Goal: Information Seeking & Learning: Learn about a topic

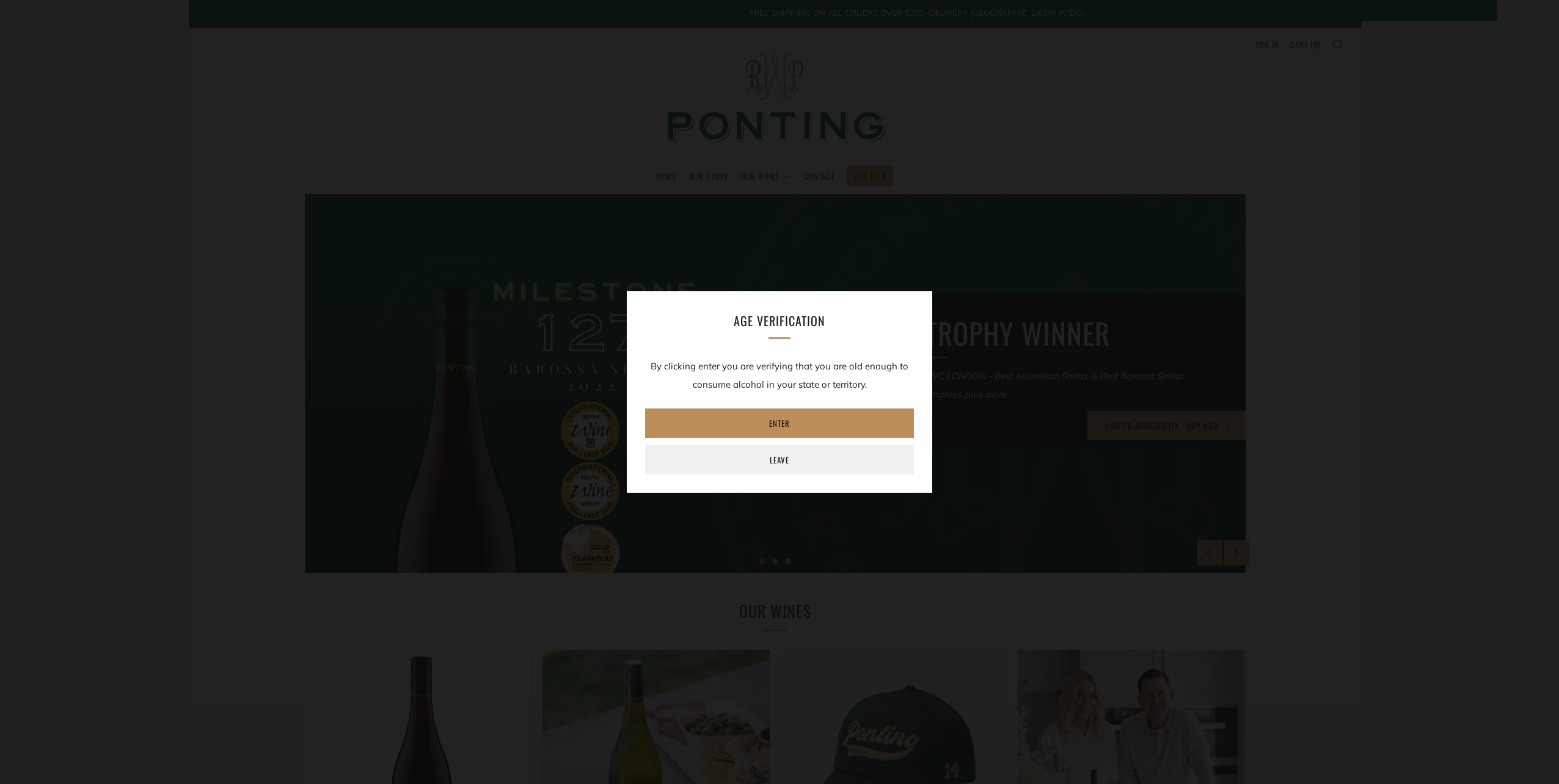
click at [827, 419] on link "Enter" at bounding box center [779, 423] width 269 height 29
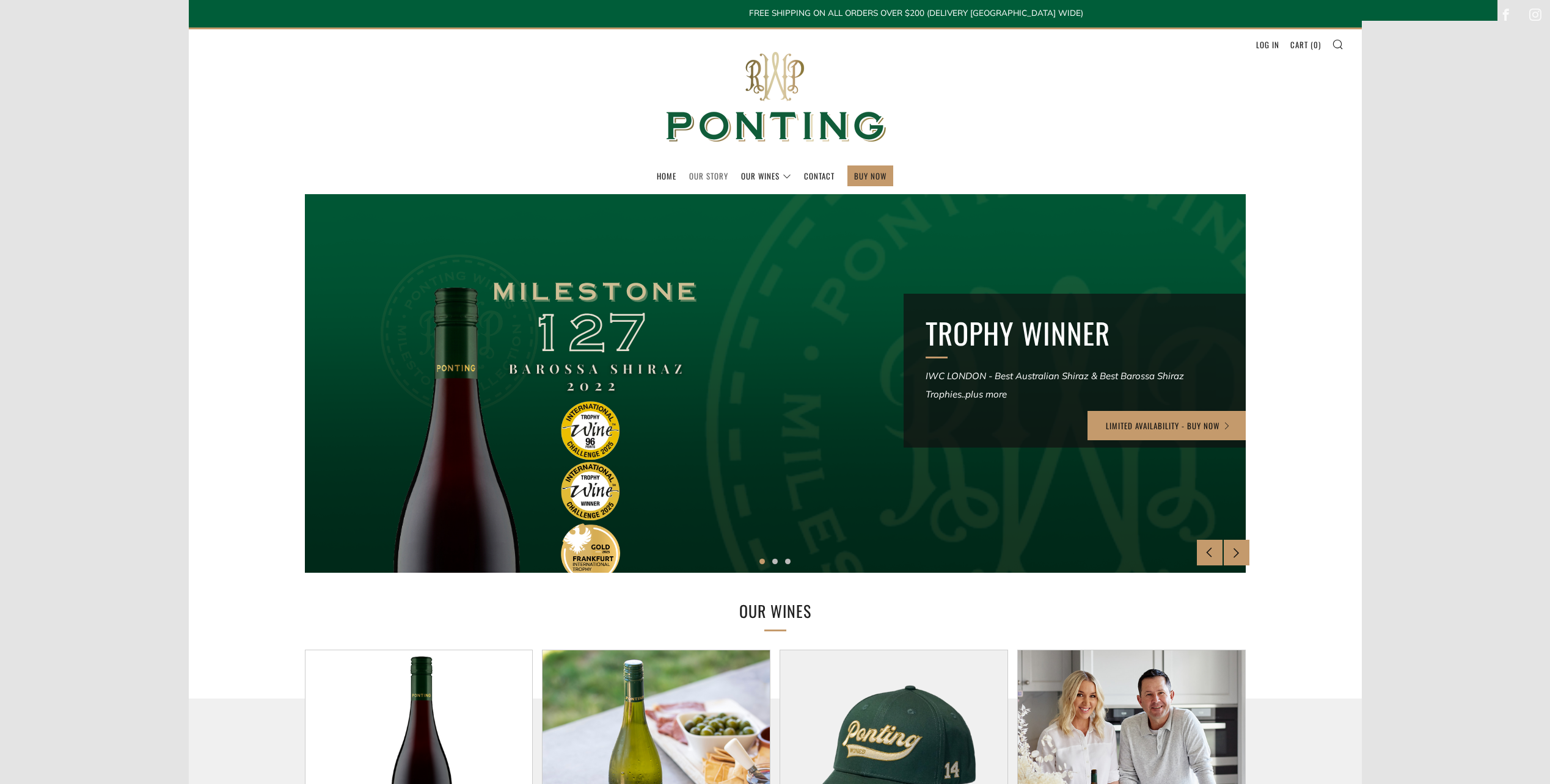
click at [710, 171] on link "Our Story" at bounding box center [709, 176] width 39 height 19
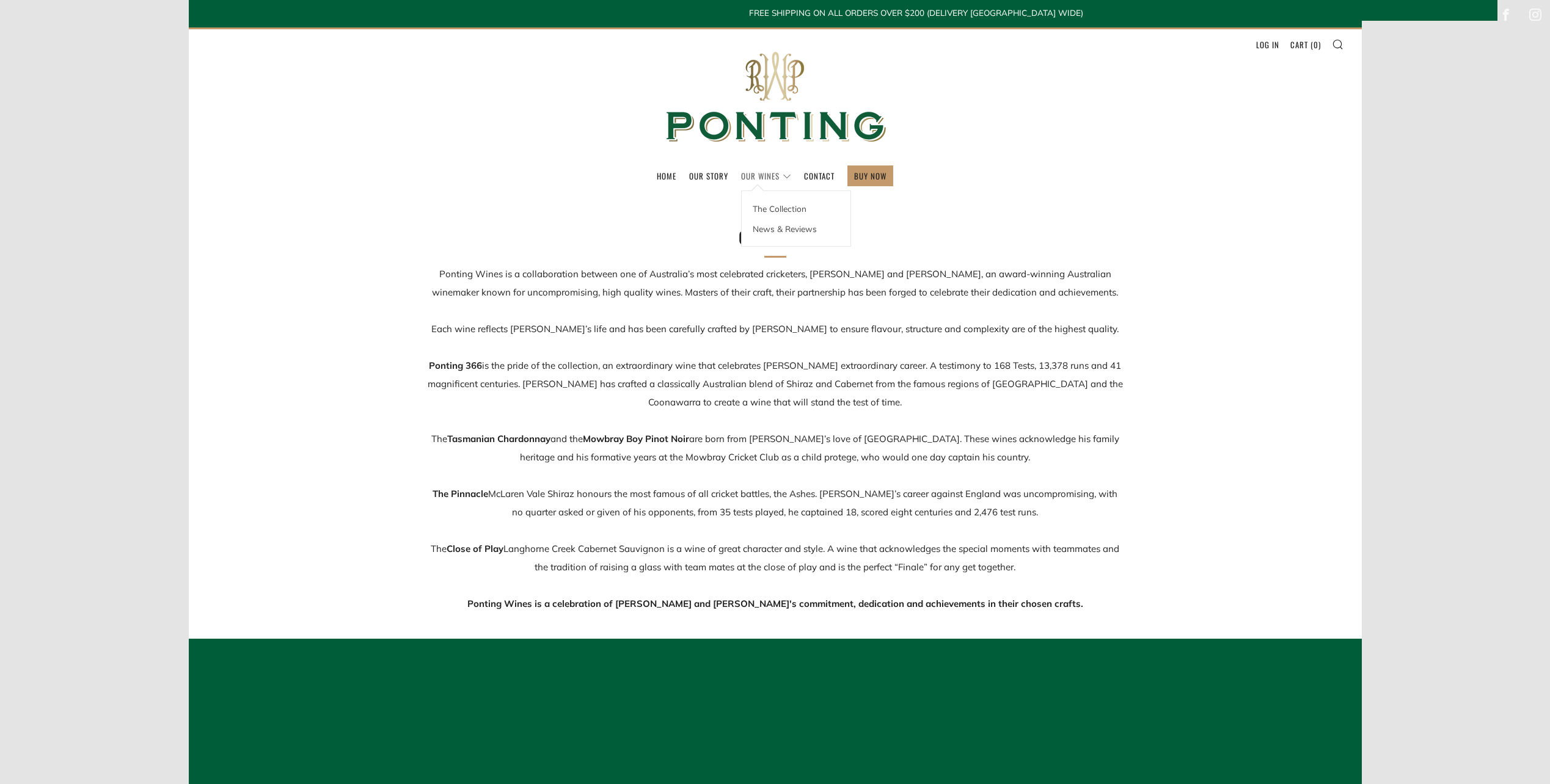
click at [768, 175] on link "Our Wines" at bounding box center [766, 176] width 50 height 19
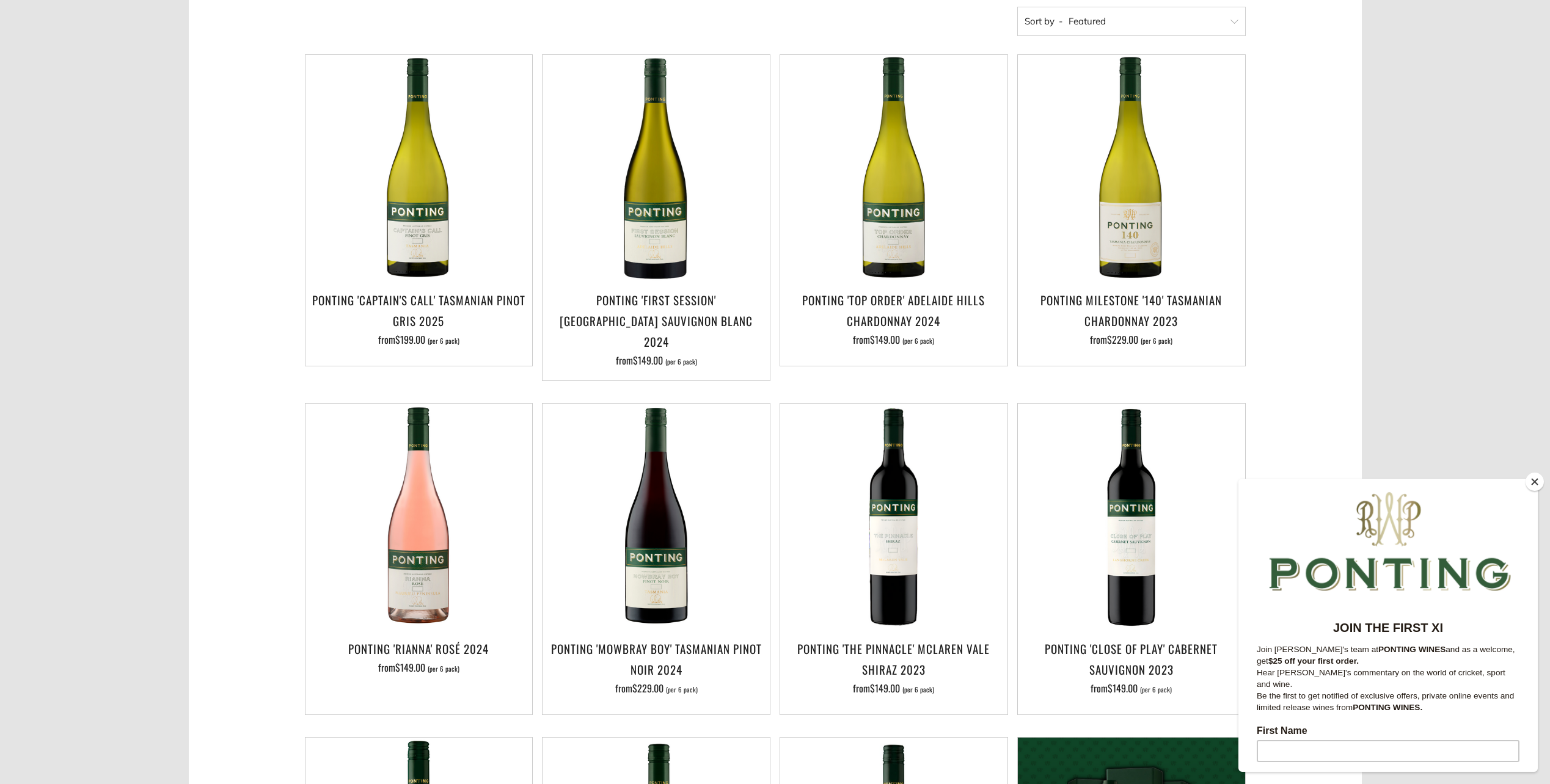
scroll to position [62, 0]
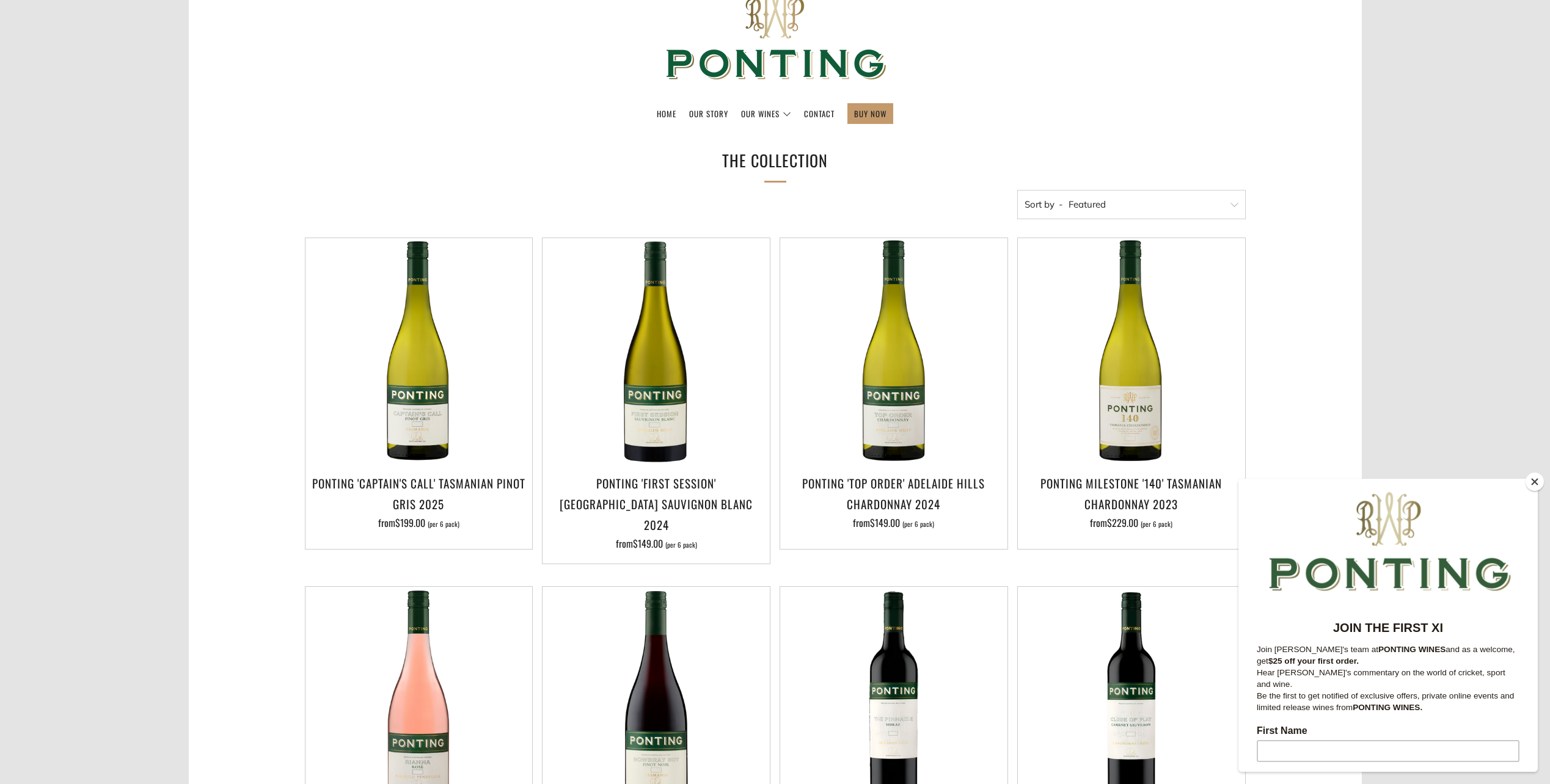
click at [1534, 487] on button "Close" at bounding box center [1534, 482] width 18 height 18
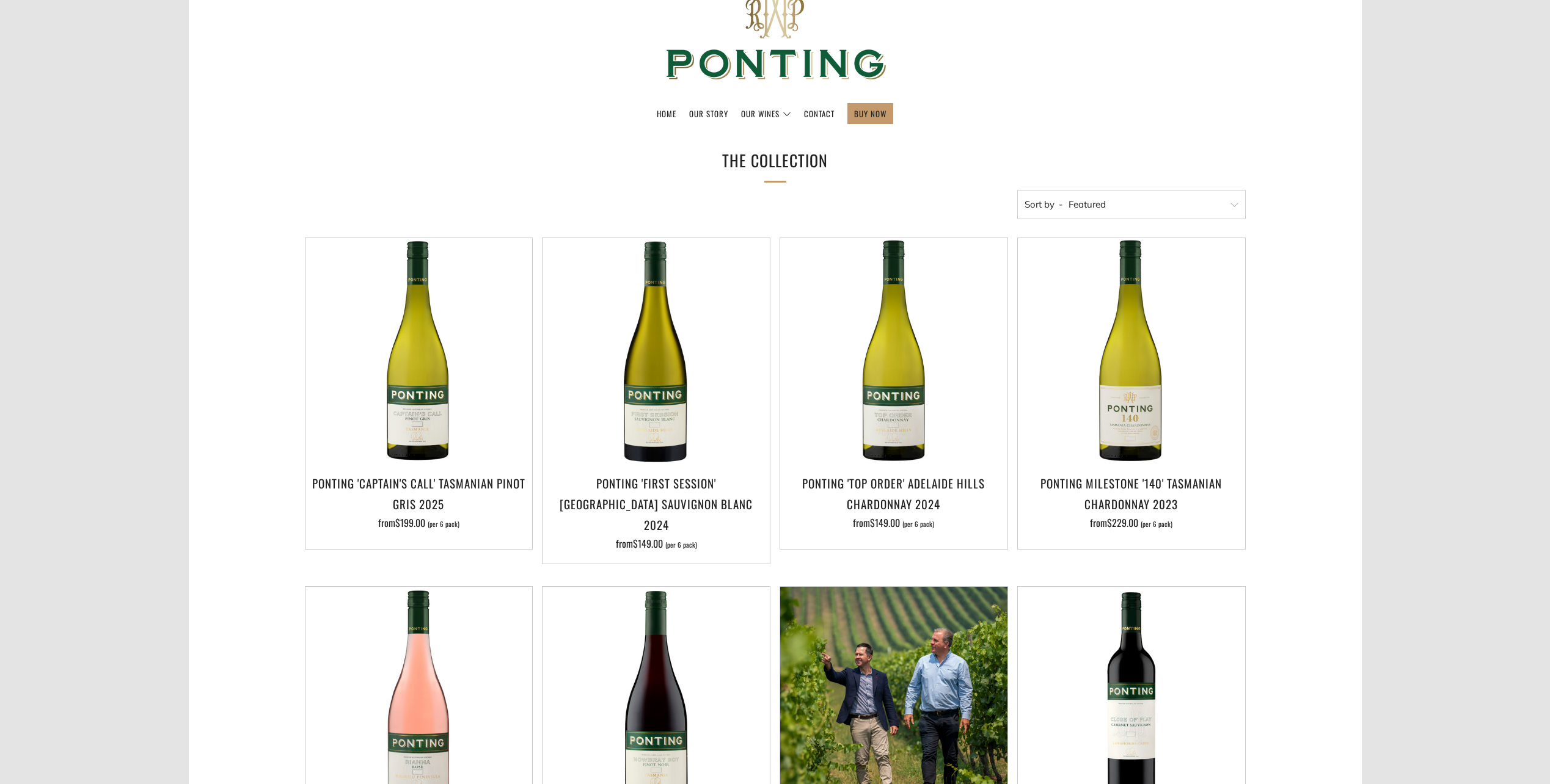
scroll to position [307, 0]
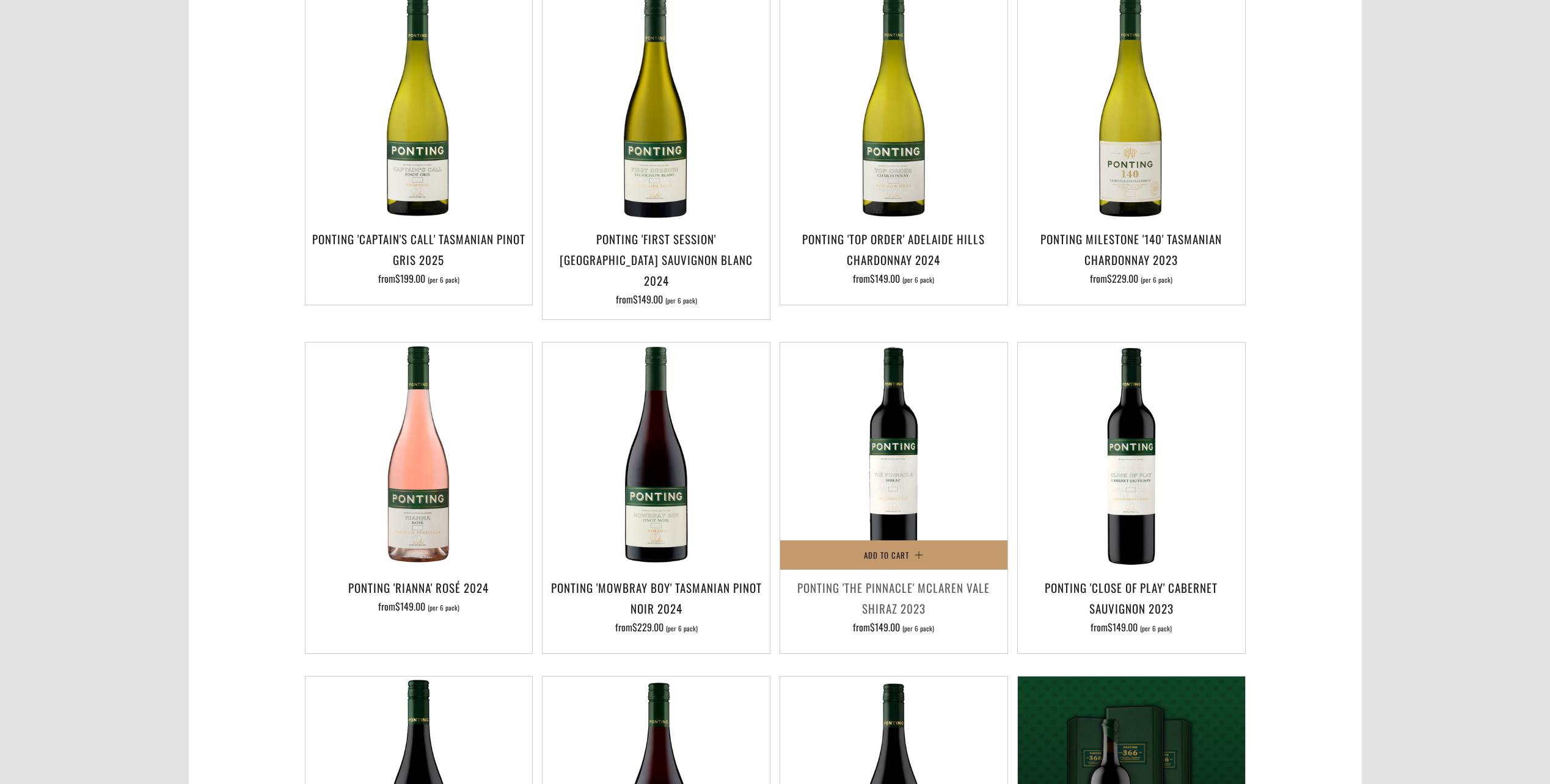
click at [931, 587] on h3 "Ponting 'The Pinnacle' McLaren Vale Shiraz 2023" at bounding box center [893, 598] width 215 height 42
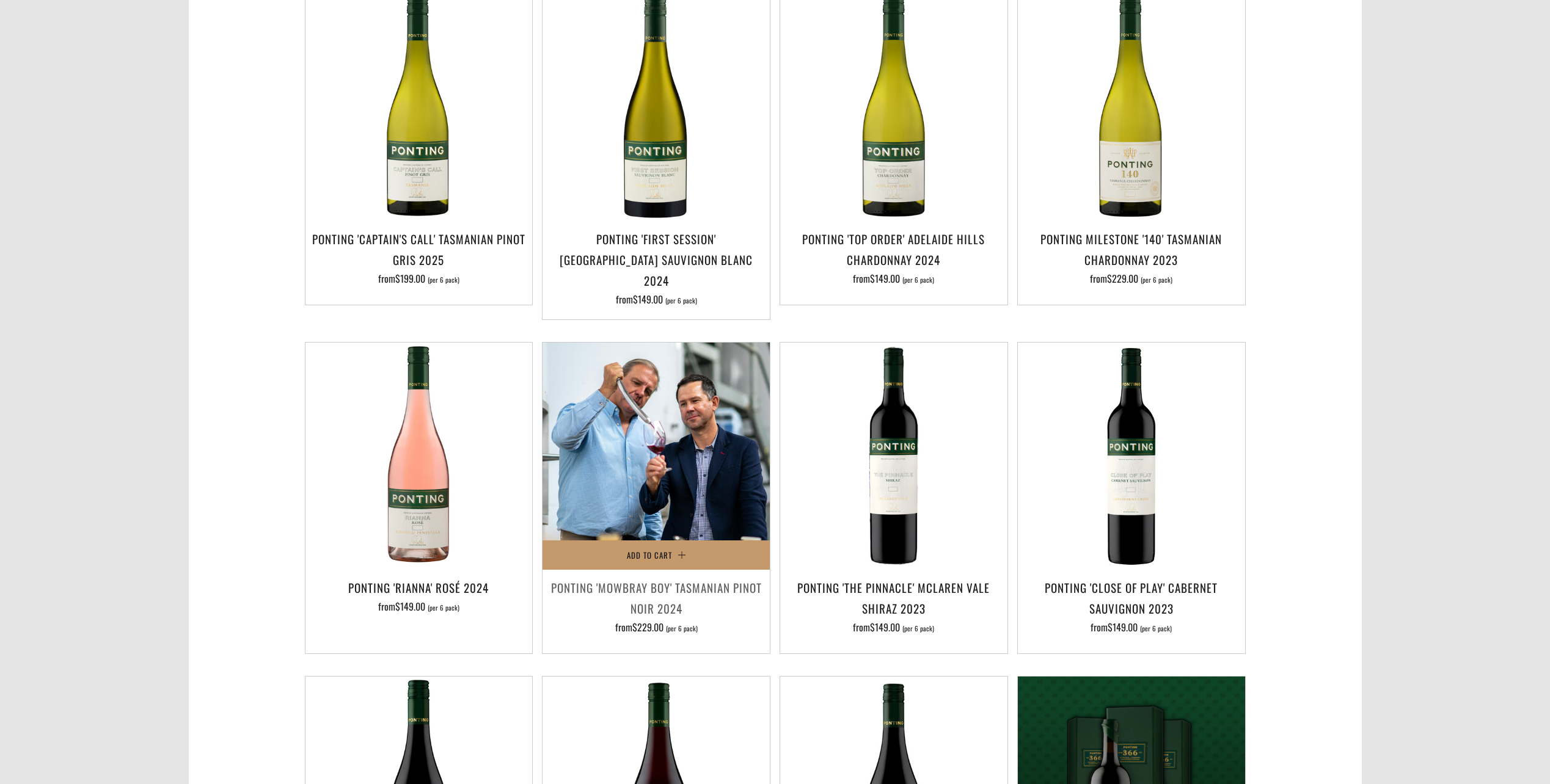
click at [669, 415] on img at bounding box center [656, 456] width 227 height 227
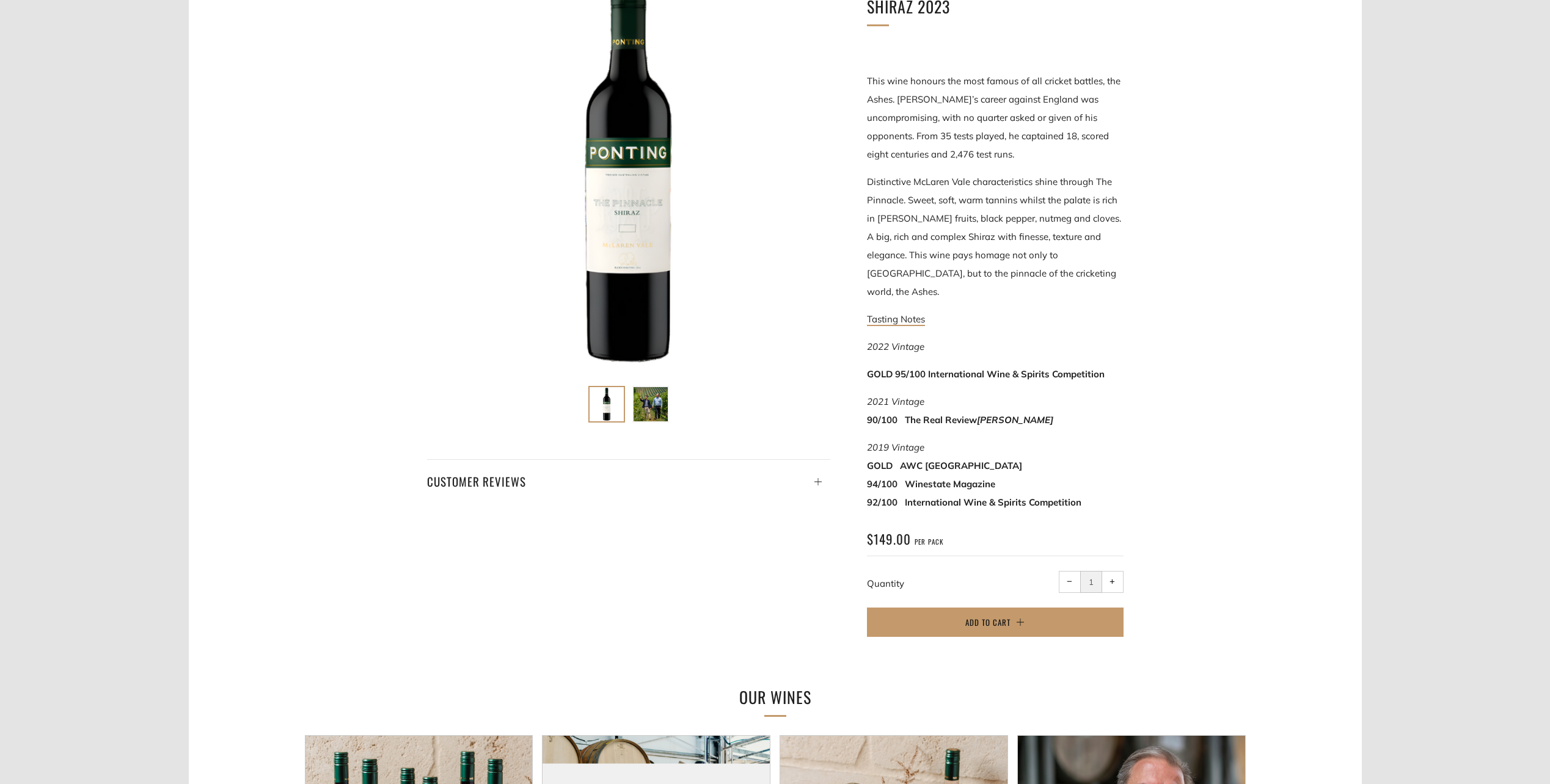
scroll to position [305, 0]
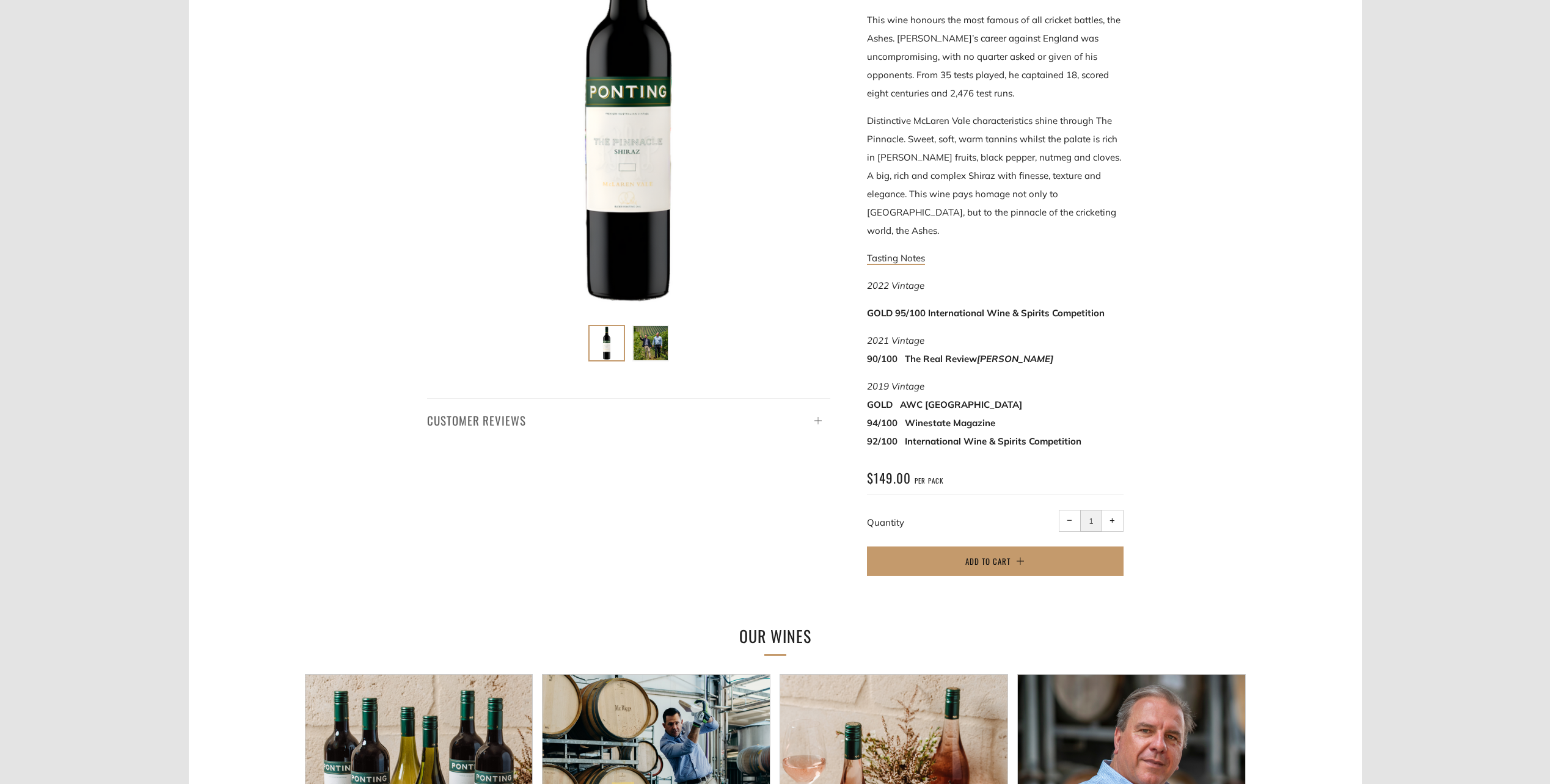
click at [785, 410] on h4 "Customer Reviews" at bounding box center [628, 420] width 403 height 21
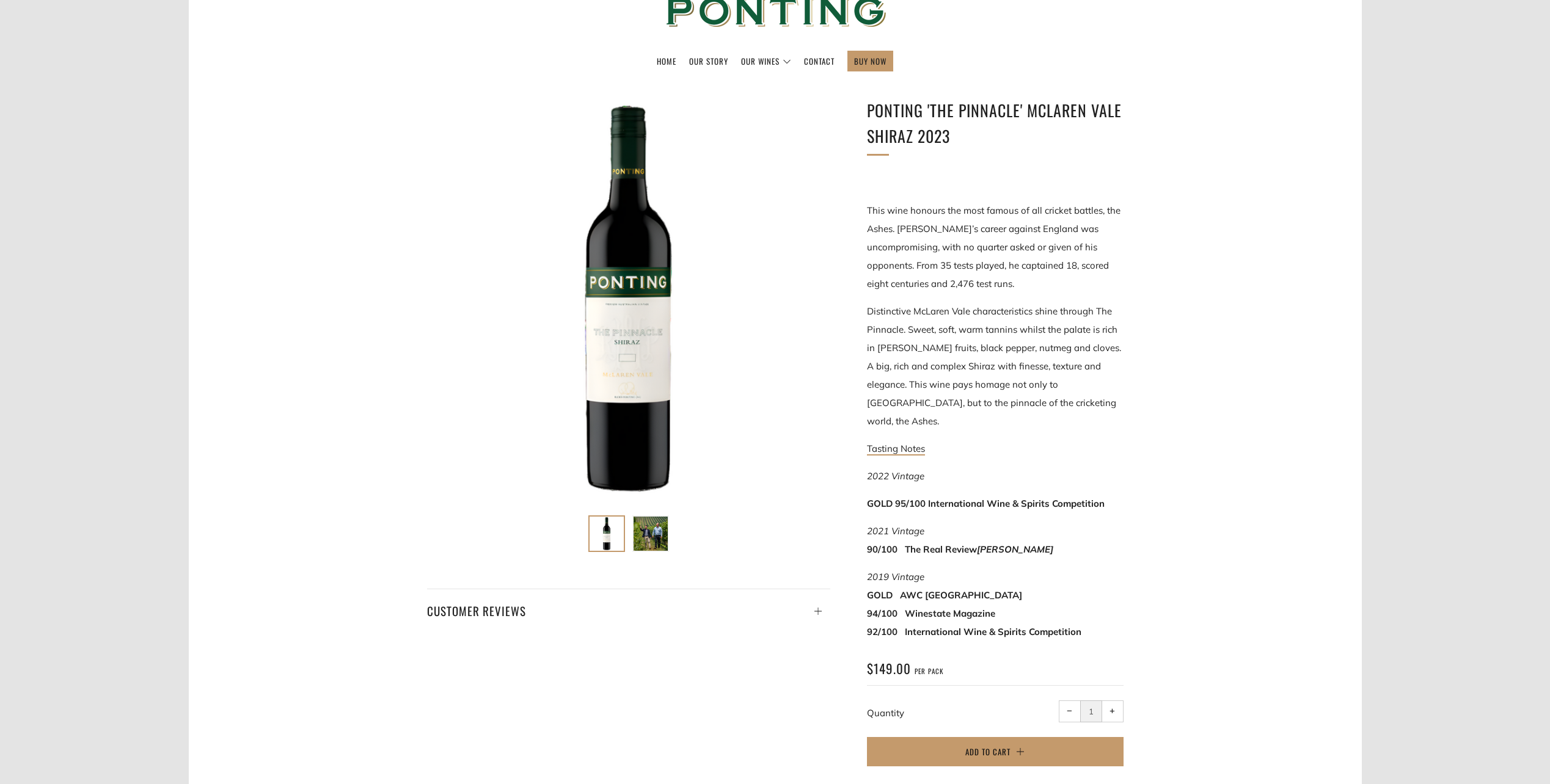
scroll to position [0, 0]
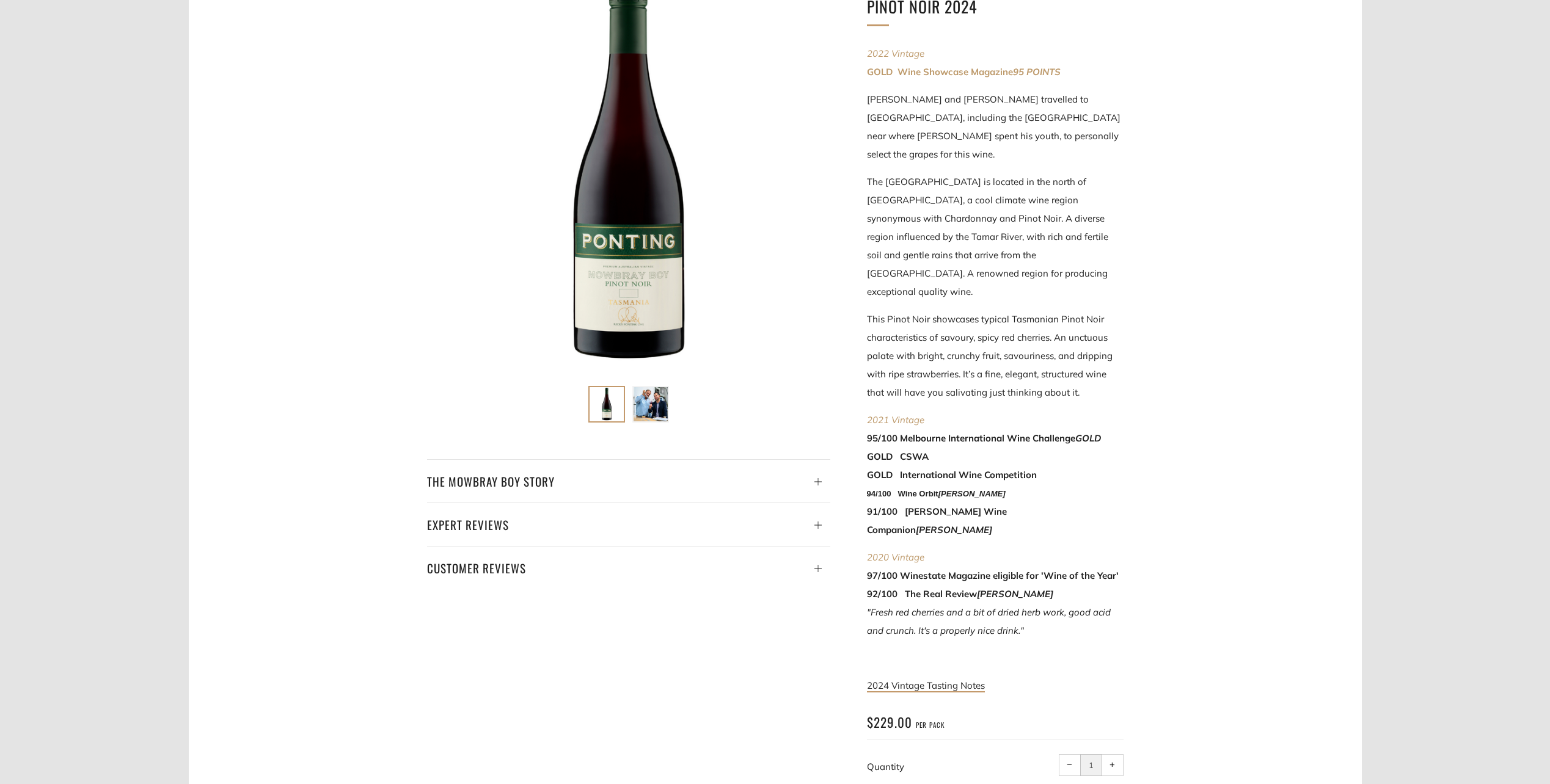
scroll to position [183, 0]
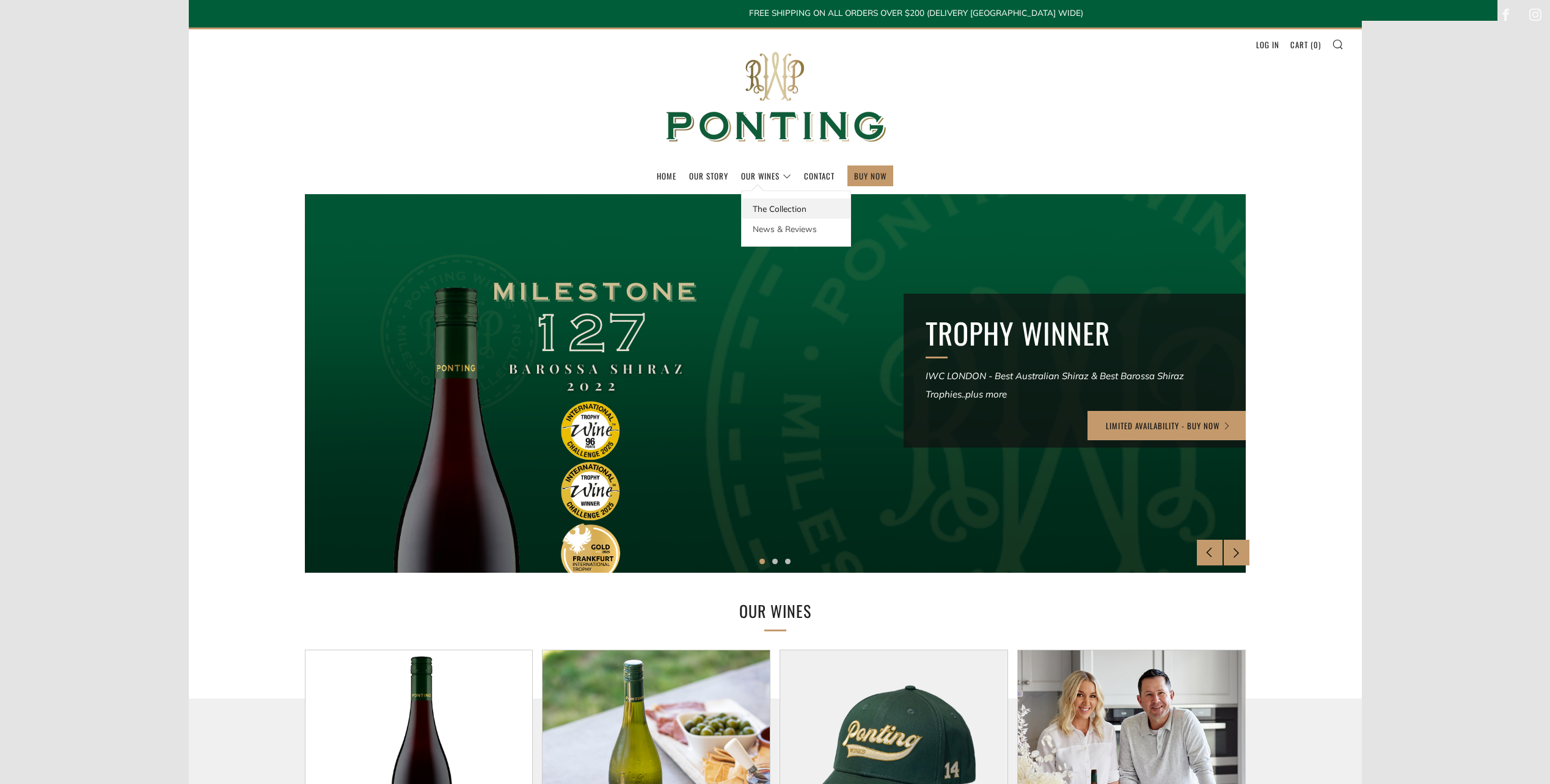
click at [764, 207] on link "The Collection" at bounding box center [796, 209] width 108 height 20
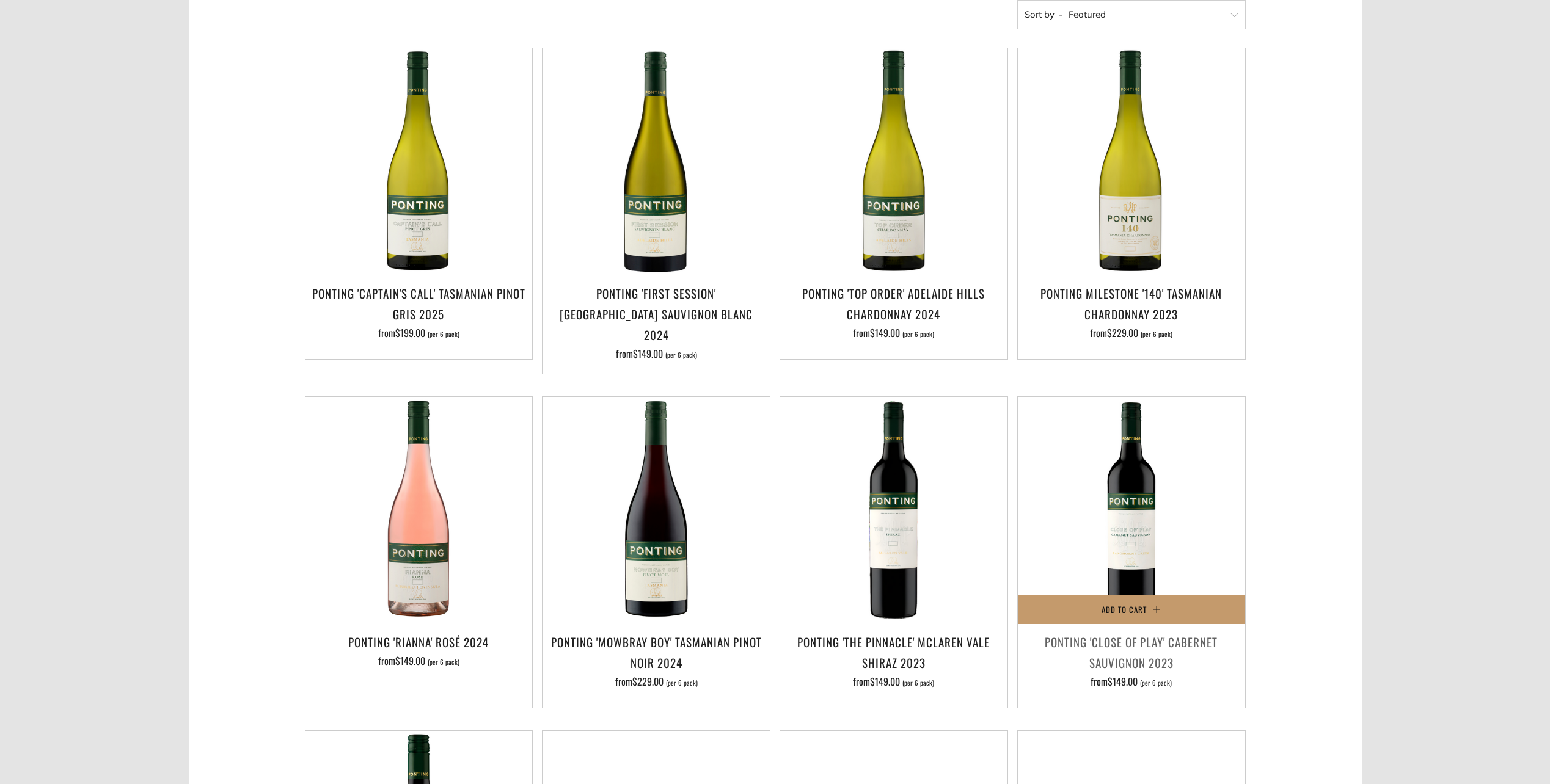
scroll to position [505, 0]
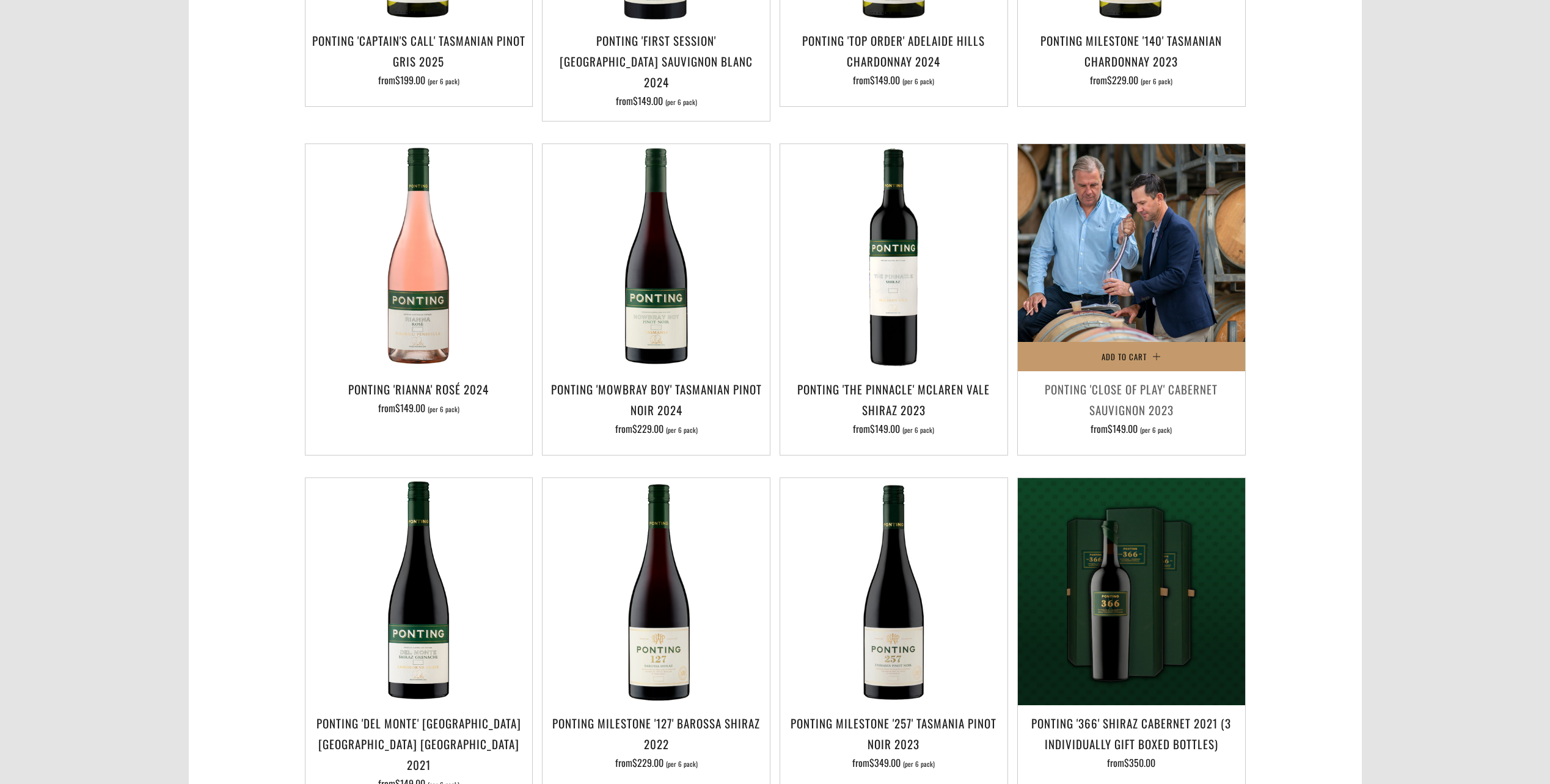
click at [1167, 269] on img at bounding box center [1131, 257] width 227 height 227
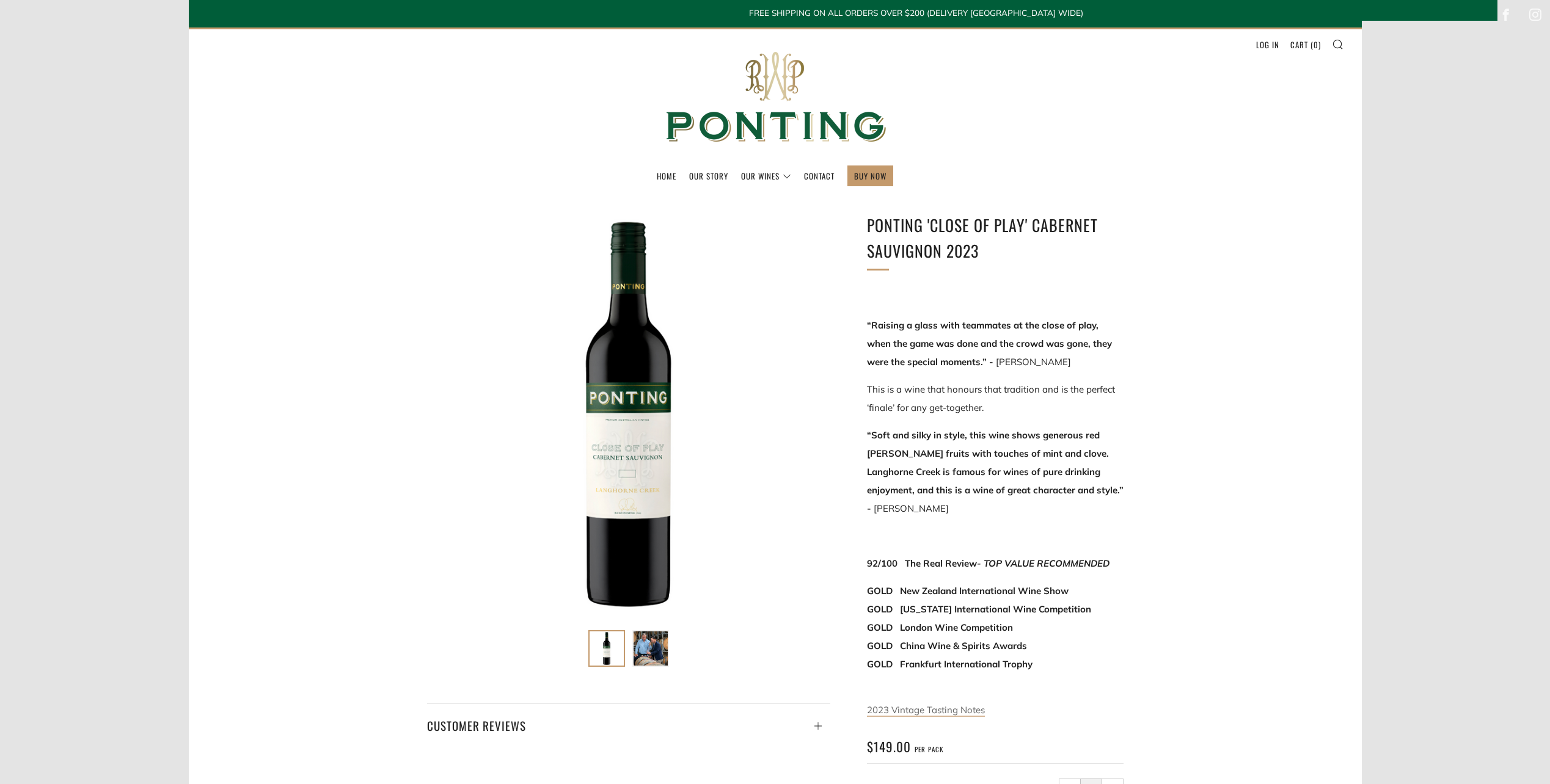
click at [898, 704] on link "2023 Vintage Tasting Notes" at bounding box center [926, 710] width 118 height 13
click at [1020, 558] on em "- TOP VALUE RECOMMENDED" at bounding box center [1043, 563] width 133 height 12
copy div "92/100 The Real Review - TOP VALUE RECOMMENDED"
